Goal: Navigation & Orientation: Find specific page/section

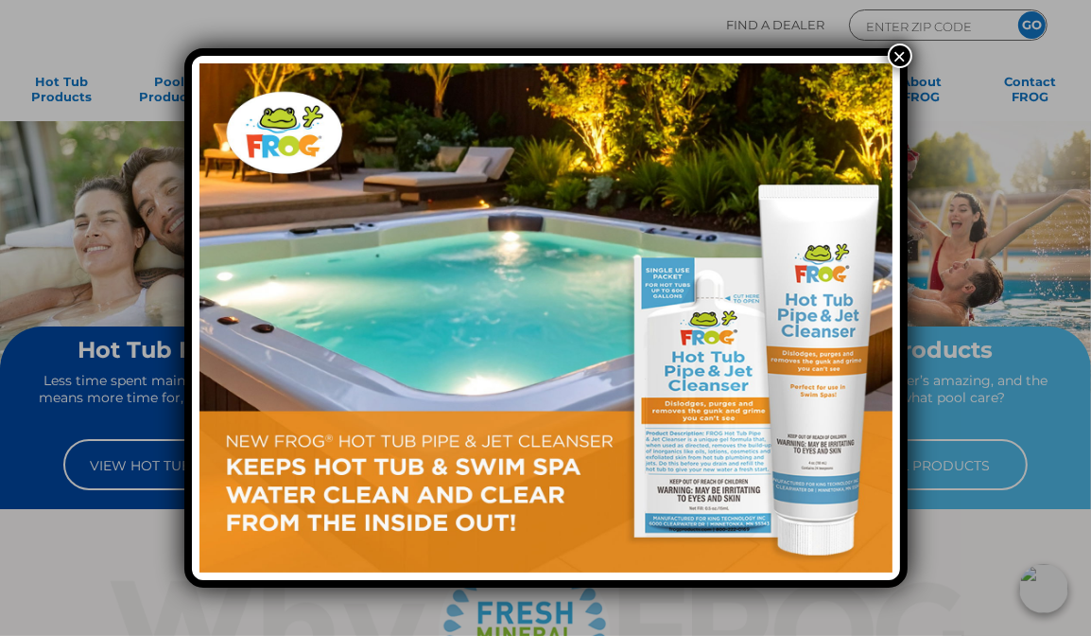
click at [897, 61] on button "×" at bounding box center [900, 56] width 25 height 25
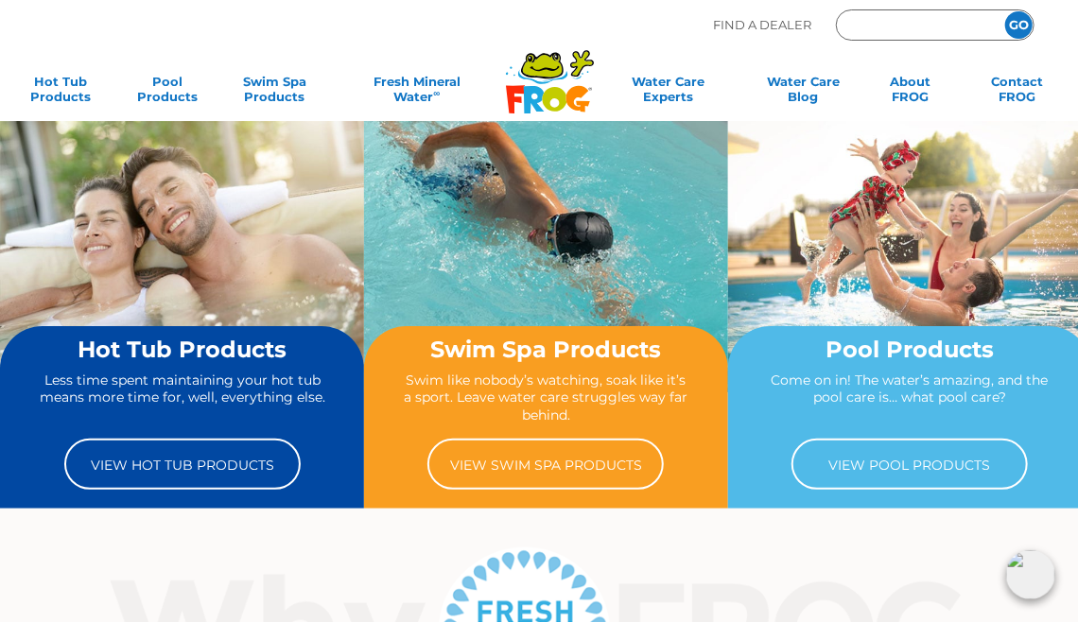
click at [888, 32] on input "Zip Code Form" at bounding box center [915, 26] width 128 height 22
type input "44074"
click at [1005, 11] on input "GO" at bounding box center [1018, 24] width 27 height 27
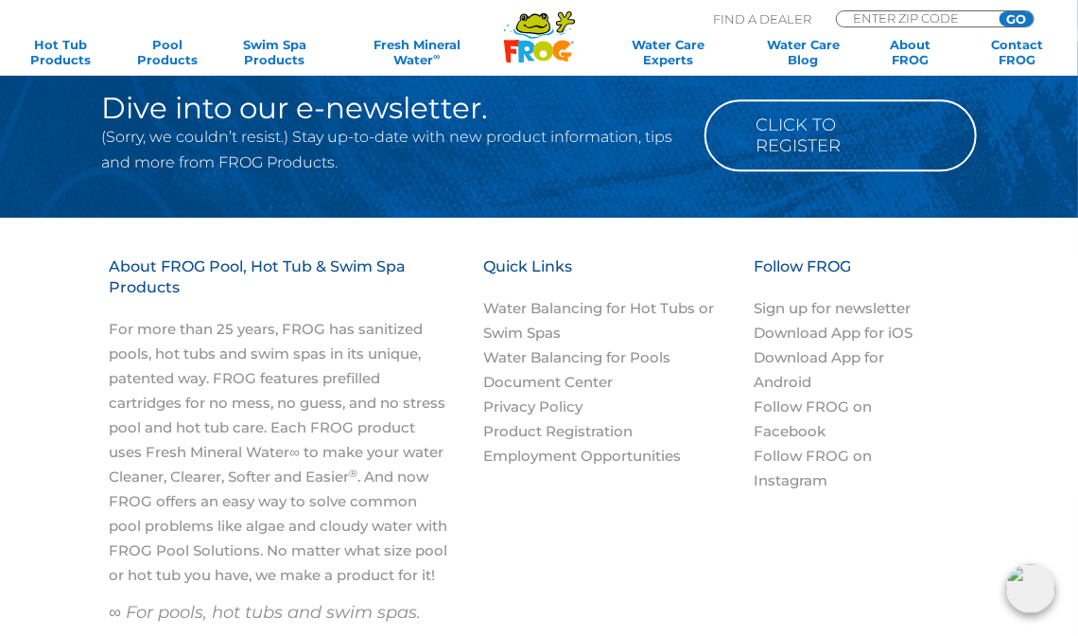
scroll to position [2173, 0]
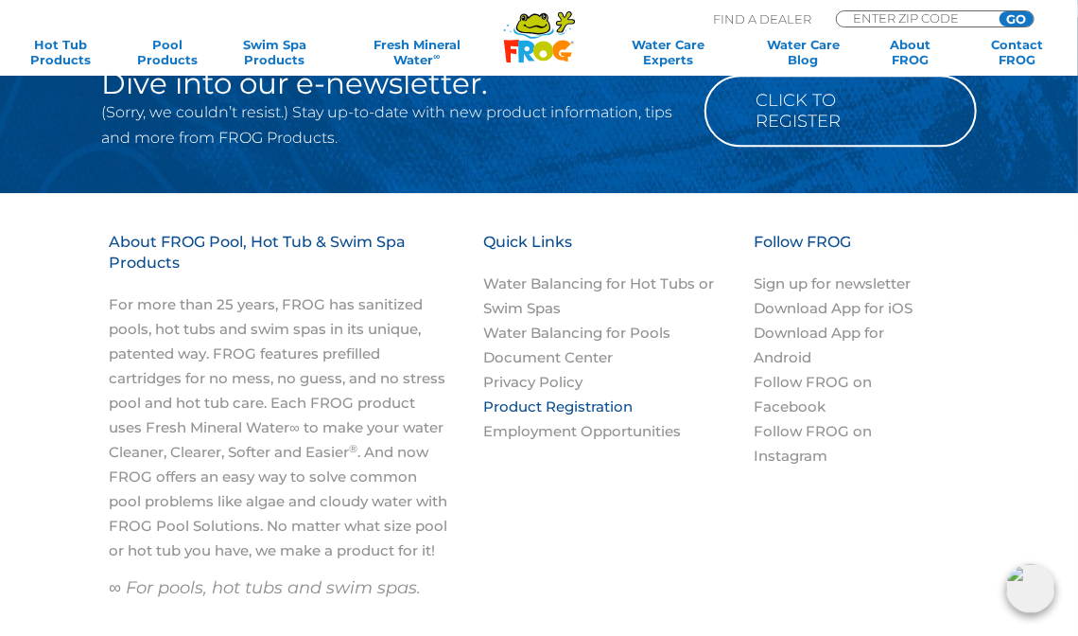
click at [575, 397] on link "Product Registration" at bounding box center [557, 406] width 149 height 18
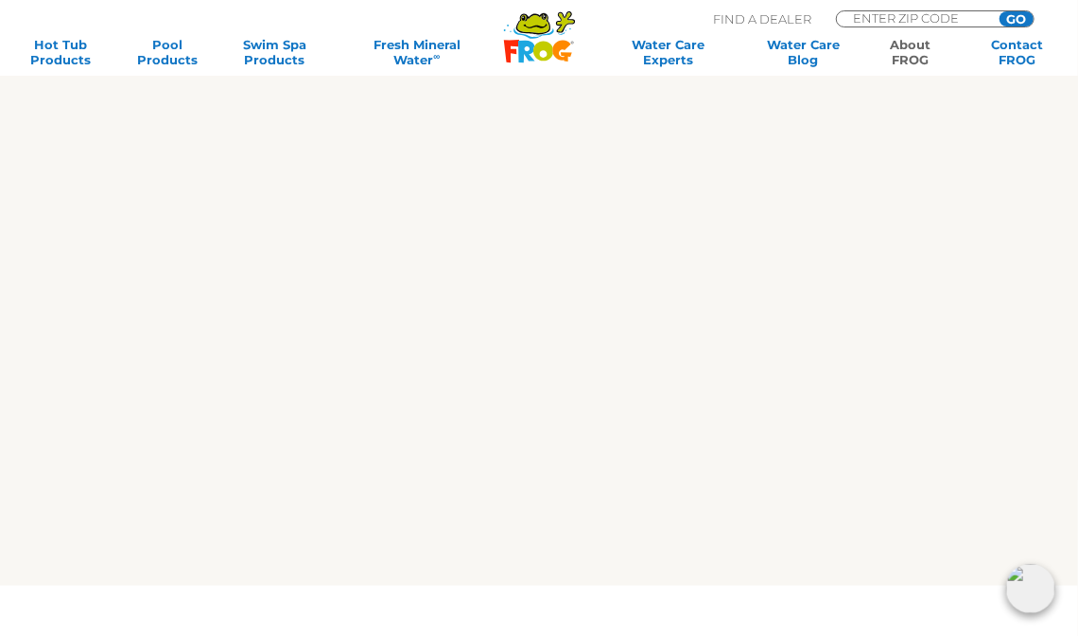
scroll to position [1946, 0]
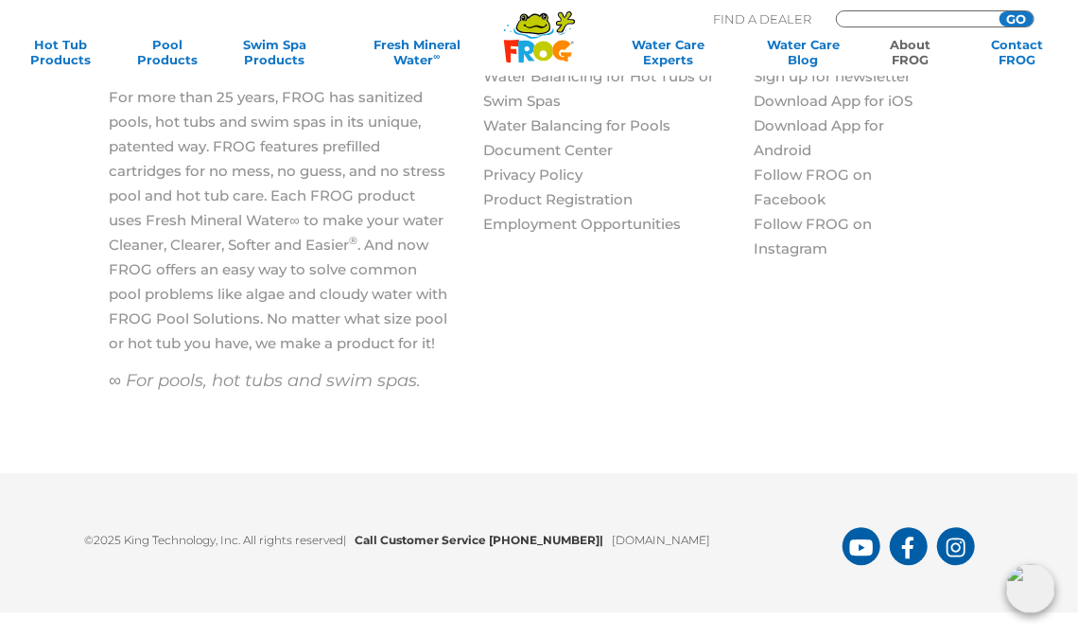
click at [938, 14] on input "Zip Code Form" at bounding box center [915, 17] width 128 height 13
type input "18969"
click at [1000, 11] on input "GO" at bounding box center [1017, 18] width 34 height 15
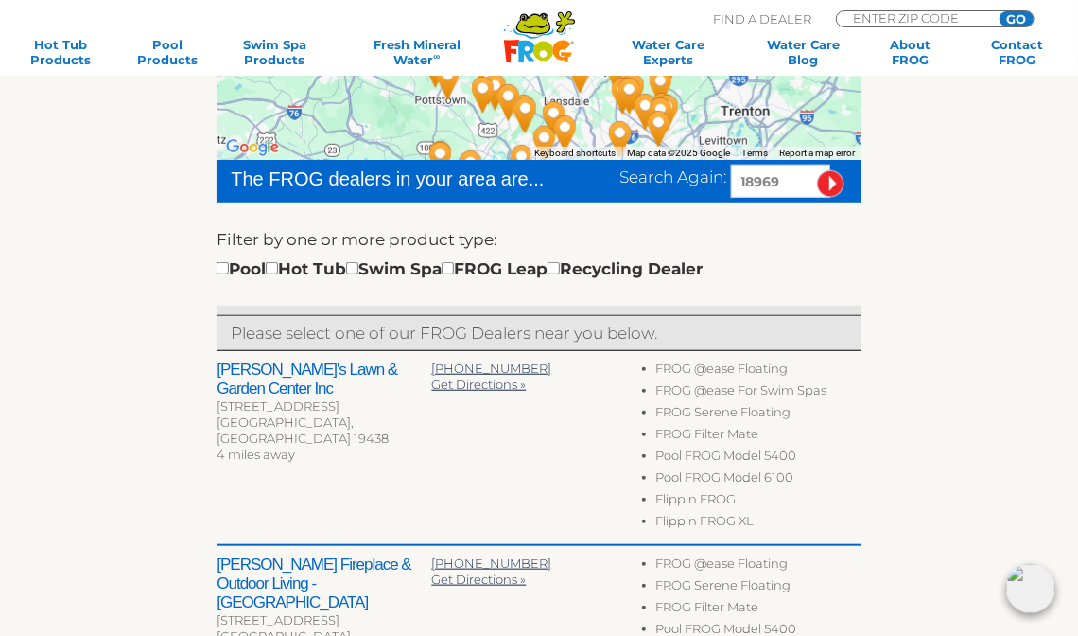
scroll to position [429, 0]
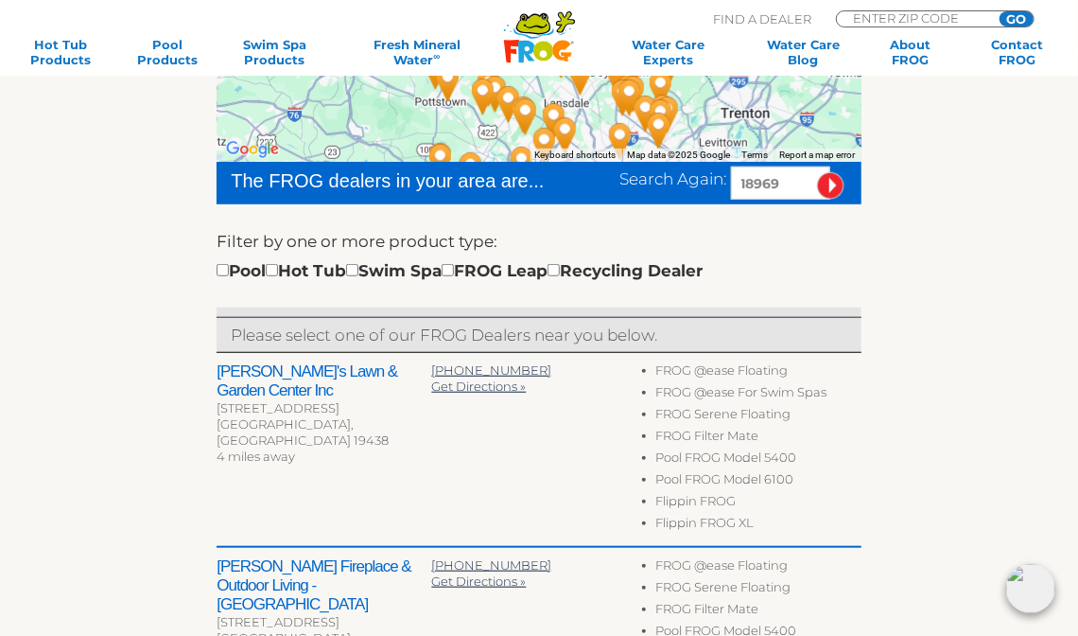
click at [925, 10] on div "ENTER ZIP CODE GO" at bounding box center [935, 18] width 199 height 17
click at [925, 15] on input "Zip Code Form" at bounding box center [915, 17] width 128 height 13
type input "16102"
click at [1000, 11] on input "GO" at bounding box center [1017, 18] width 34 height 15
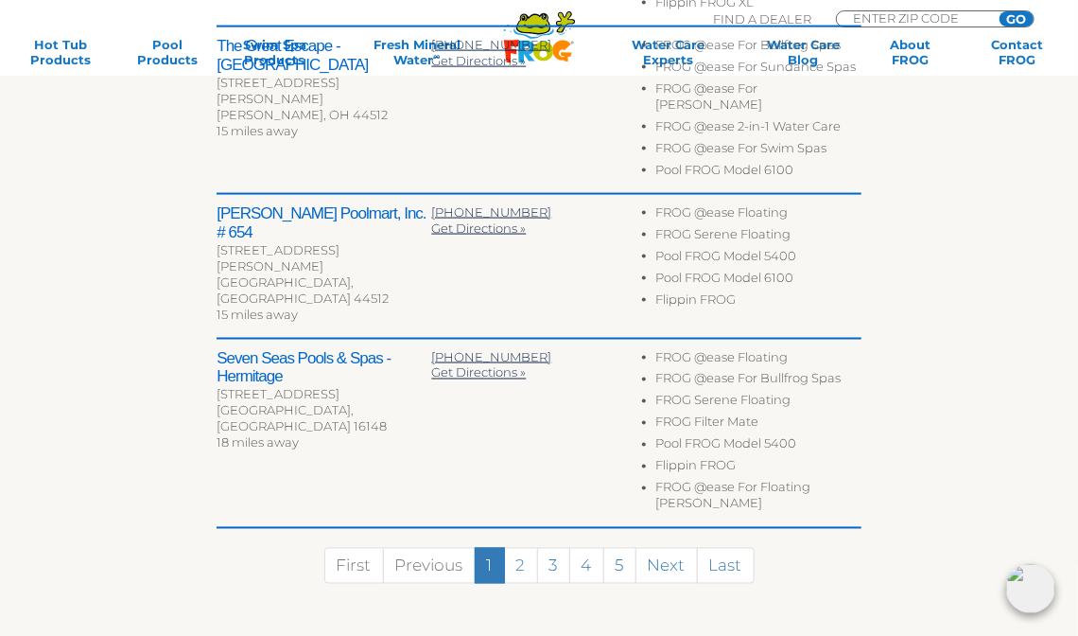
scroll to position [1203, 0]
